Goal: Task Accomplishment & Management: Use online tool/utility

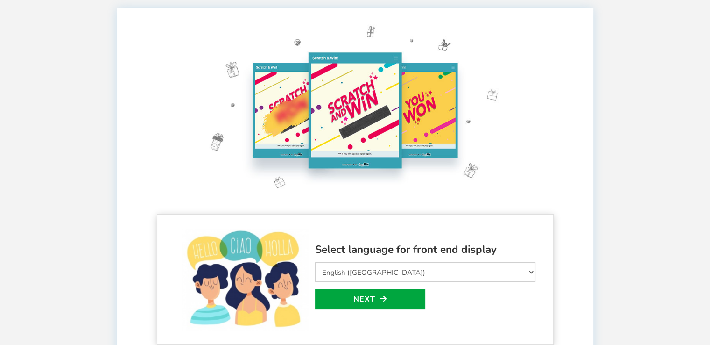
scroll to position [47, 0]
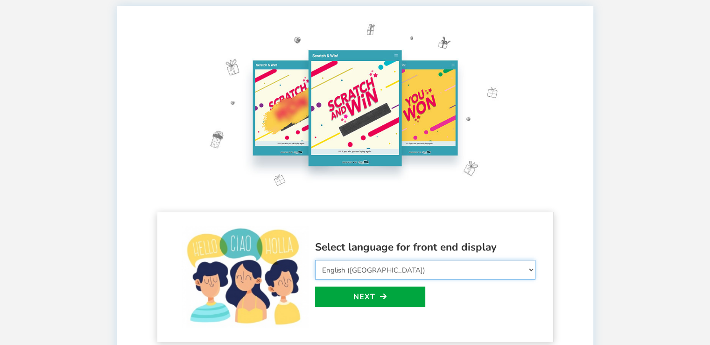
click at [379, 261] on select "Select Language Afrikaans Arabic Azerbaijani Belarusian Bulgarian Bengali Bosni…" at bounding box center [425, 270] width 220 height 20
select select "hu_HU"
click at [315, 260] on select "Select Language Afrikaans Arabic Azerbaijani Belarusian Bulgarian Bengali Bosni…" at bounding box center [425, 270] width 220 height 20
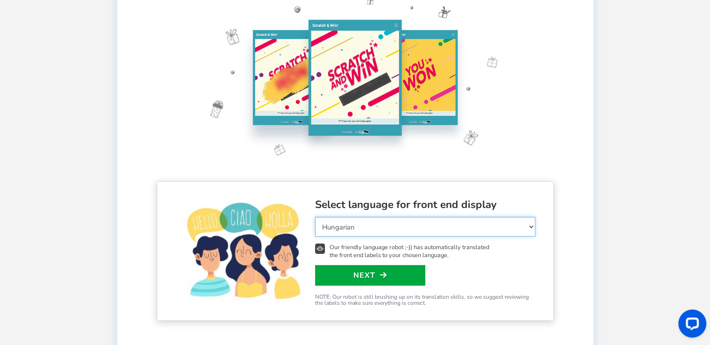
scroll to position [93, 0]
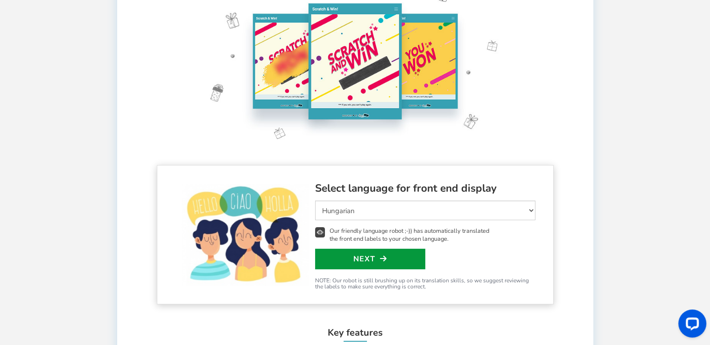
click at [417, 256] on link "Next" at bounding box center [370, 258] width 110 height 21
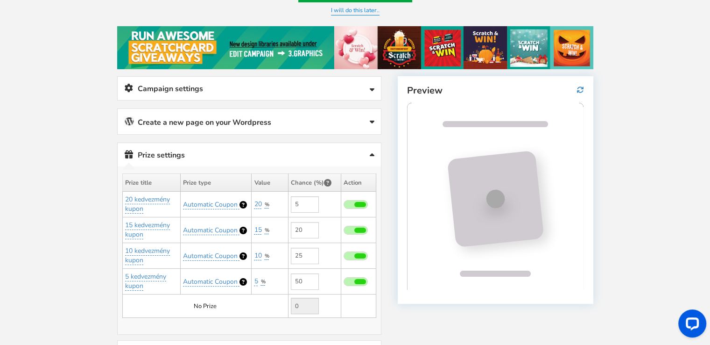
scroll to position [0, 0]
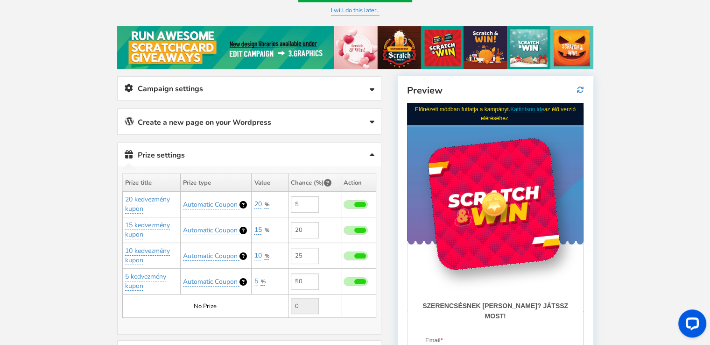
click at [286, 85] on link "Campaign settings" at bounding box center [249, 89] width 263 height 24
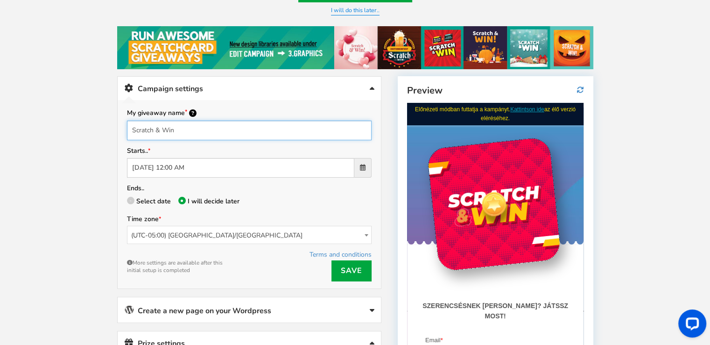
click at [239, 127] on input "Scratch & Win" at bounding box center [249, 130] width 245 height 20
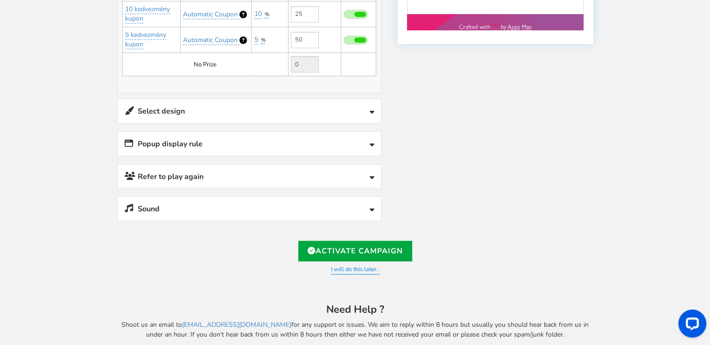
scroll to position [529, 0]
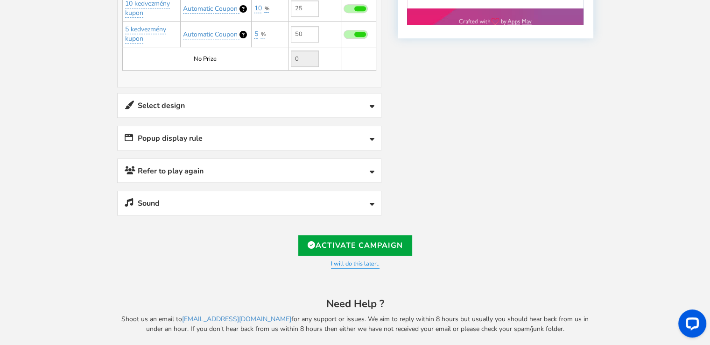
click at [374, 259] on link "I will do this later.." at bounding box center [355, 263] width 49 height 9
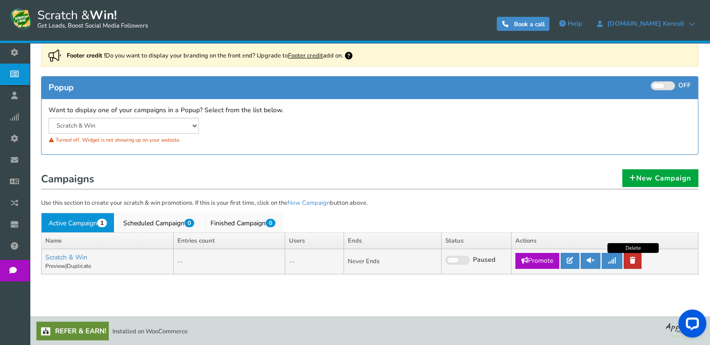
click at [633, 260] on icon at bounding box center [633, 260] width 6 height 7
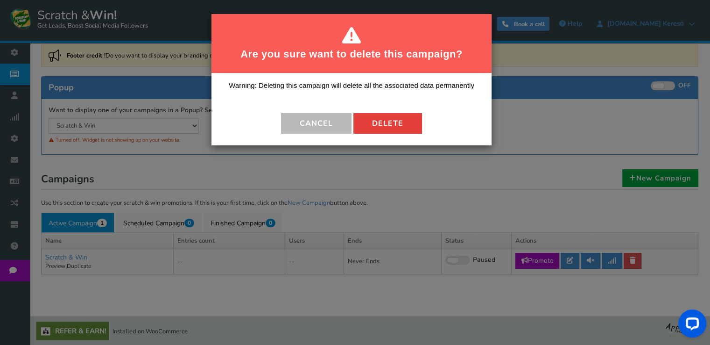
click at [403, 120] on button "Delete" at bounding box center [387, 123] width 69 height 21
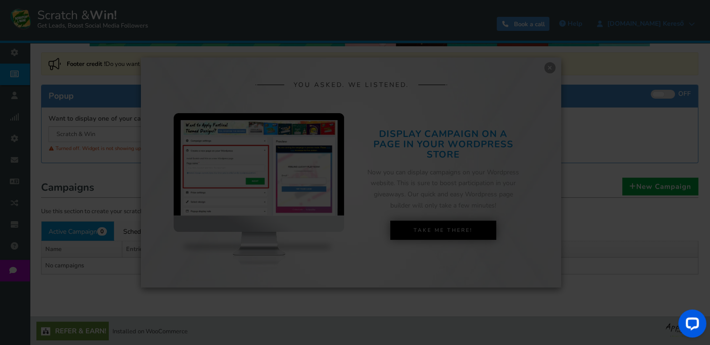
scroll to position [56, 0]
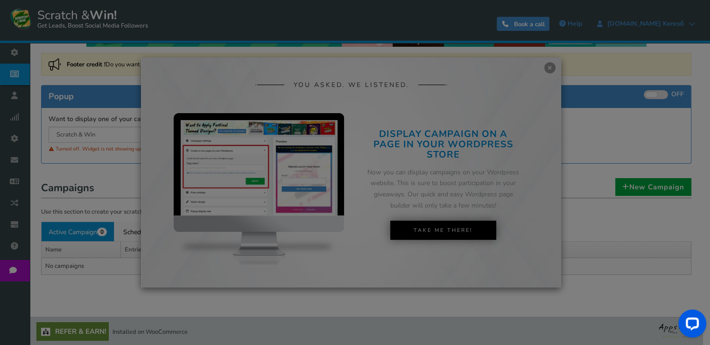
click at [549, 64] on div at bounding box center [355, 172] width 710 height 345
click at [494, 200] on div at bounding box center [355, 172] width 710 height 345
click at [553, 254] on div at bounding box center [355, 172] width 710 height 345
click at [602, 200] on div at bounding box center [355, 172] width 710 height 345
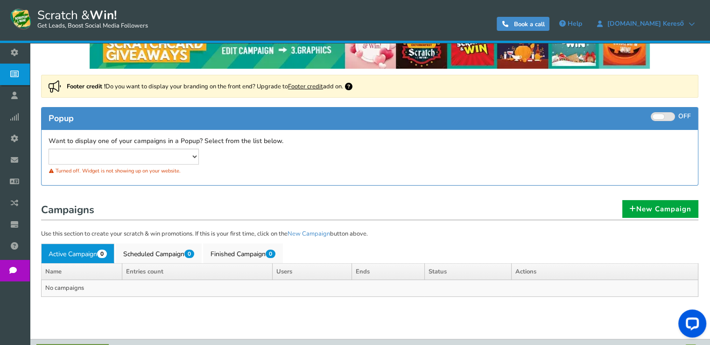
scroll to position [56, 0]
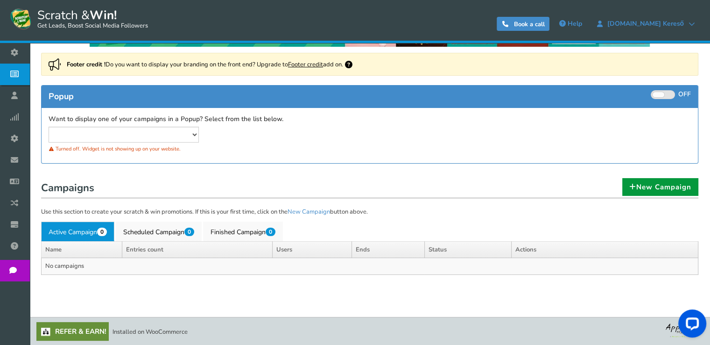
click at [640, 187] on link "New Campaign" at bounding box center [660, 187] width 76 height 18
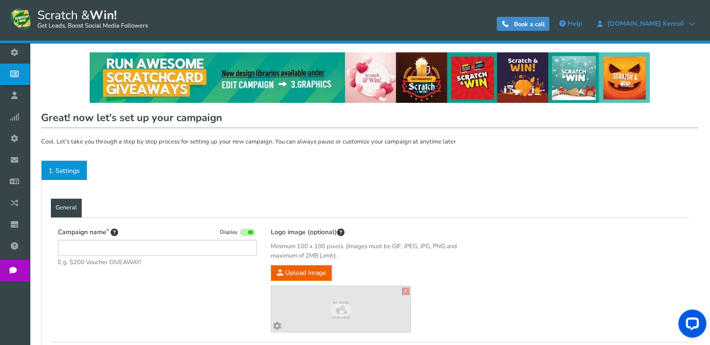
type input "Scratch &amp; Win"
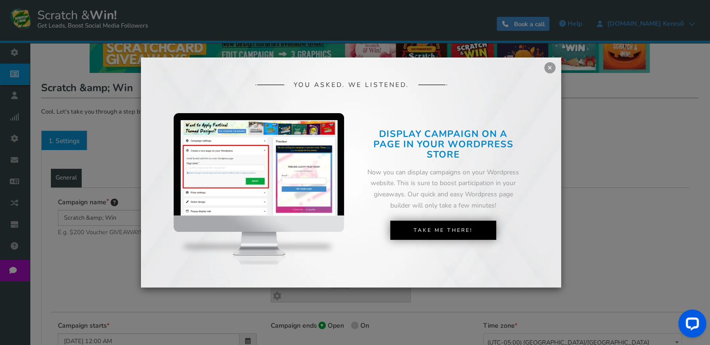
scroll to position [47, 0]
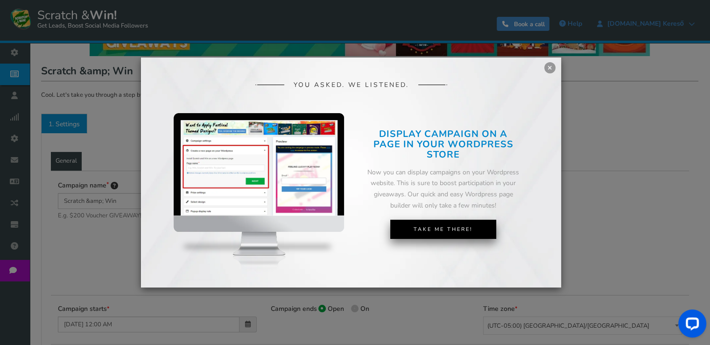
click at [475, 228] on link "Take Me There!" at bounding box center [443, 229] width 106 height 20
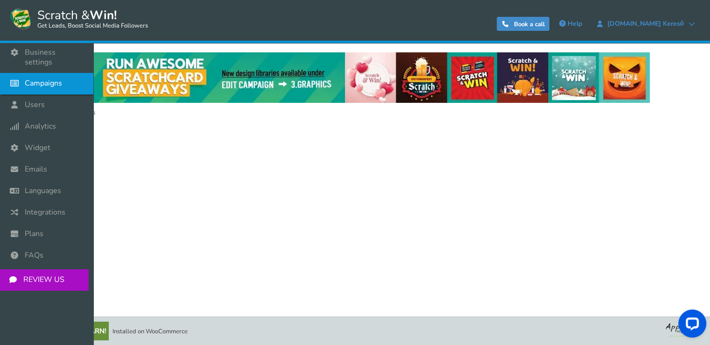
click at [11, 73] on icon at bounding box center [17, 83] width 18 height 21
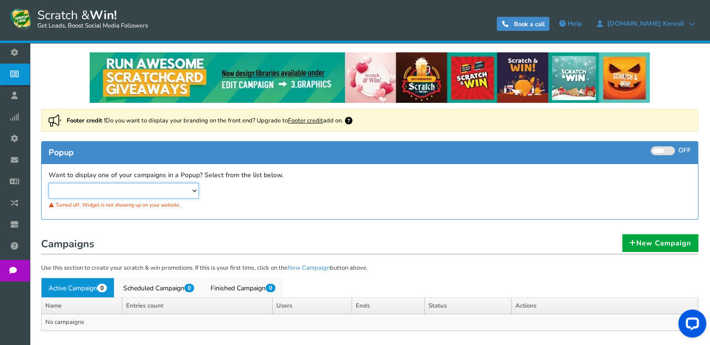
click at [155, 190] on select at bounding box center [124, 191] width 150 height 16
click at [651, 237] on link "New Campaign" at bounding box center [660, 243] width 76 height 18
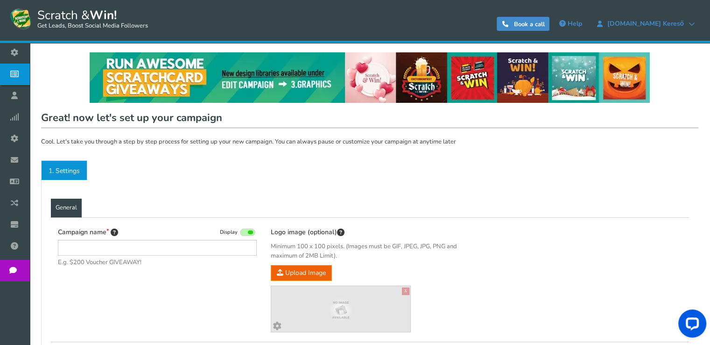
type input "Scratch &amp; Win"
click at [188, 77] on img at bounding box center [370, 77] width 560 height 50
click at [267, 73] on img at bounding box center [370, 77] width 560 height 50
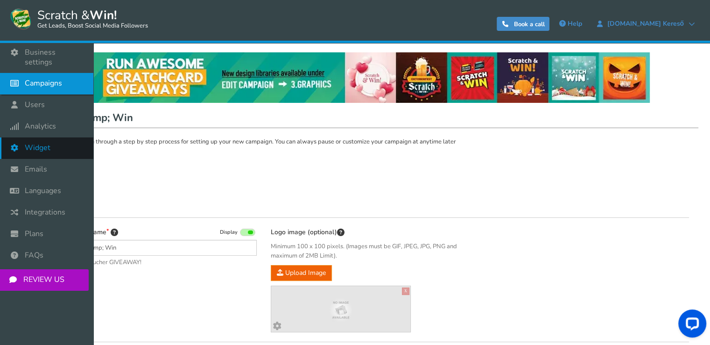
click at [47, 143] on span "Widget" at bounding box center [38, 148] width 26 height 10
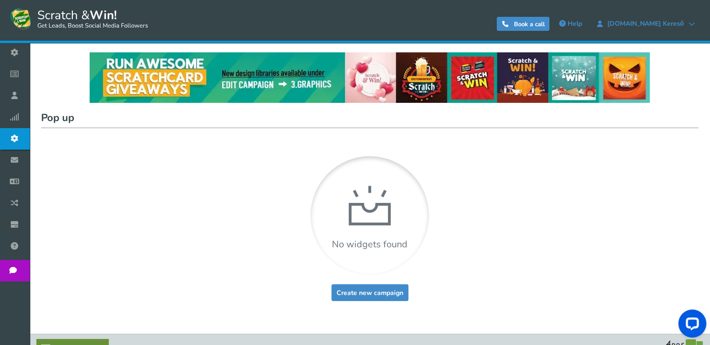
click at [351, 296] on link "Create new campaign" at bounding box center [370, 292] width 77 height 17
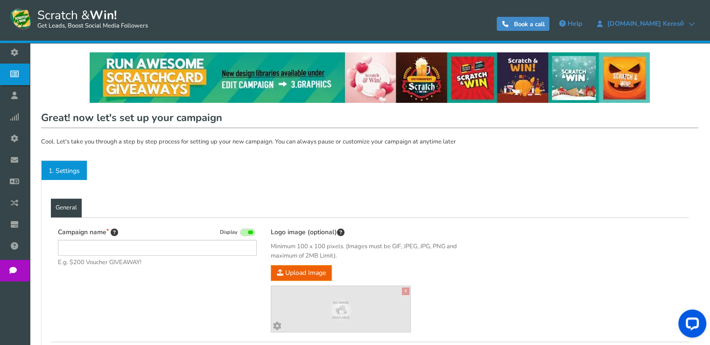
type input "Scratch &amp; Win"
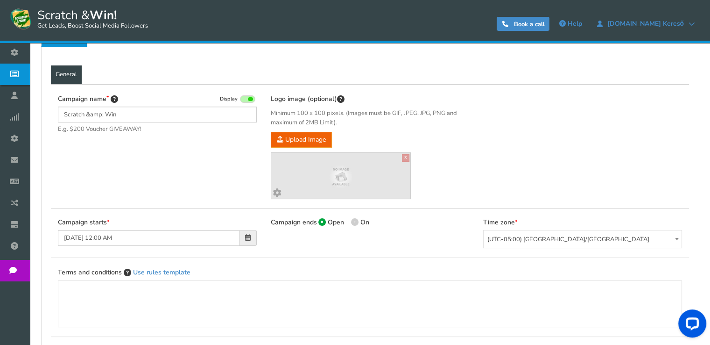
scroll to position [140, 0]
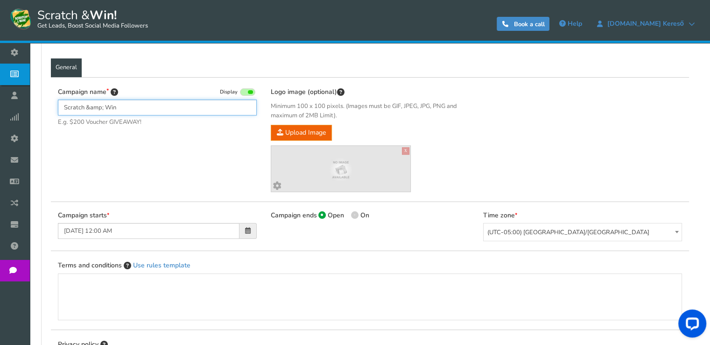
click at [161, 103] on input "Scratch &amp; Win" at bounding box center [157, 107] width 199 height 16
